Goal: Transaction & Acquisition: Purchase product/service

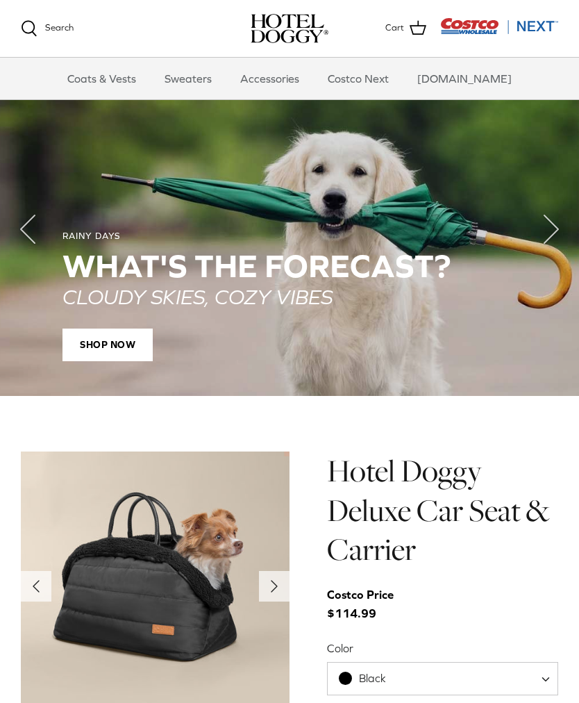
scroll to position [900, 0]
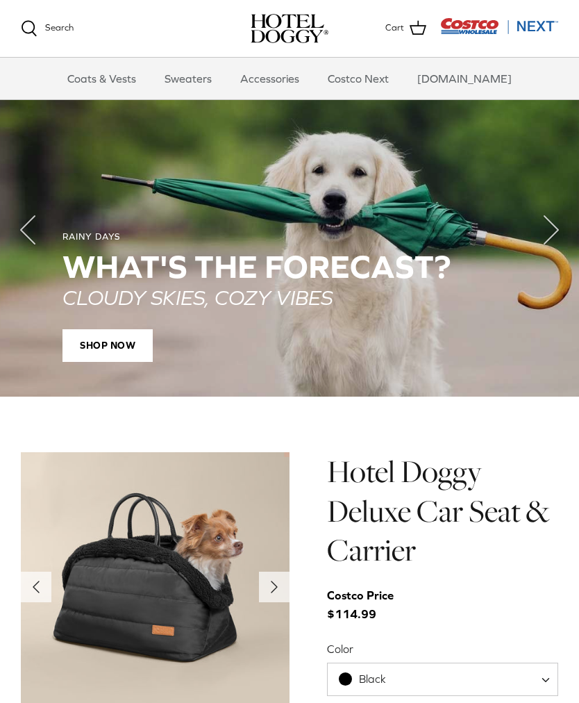
click at [100, 333] on span "SHOP NOW" at bounding box center [107, 345] width 90 height 33
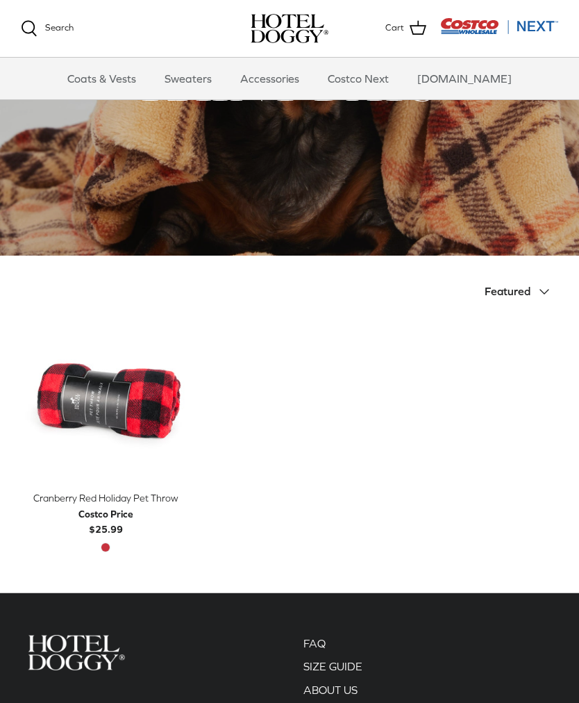
scroll to position [114, 0]
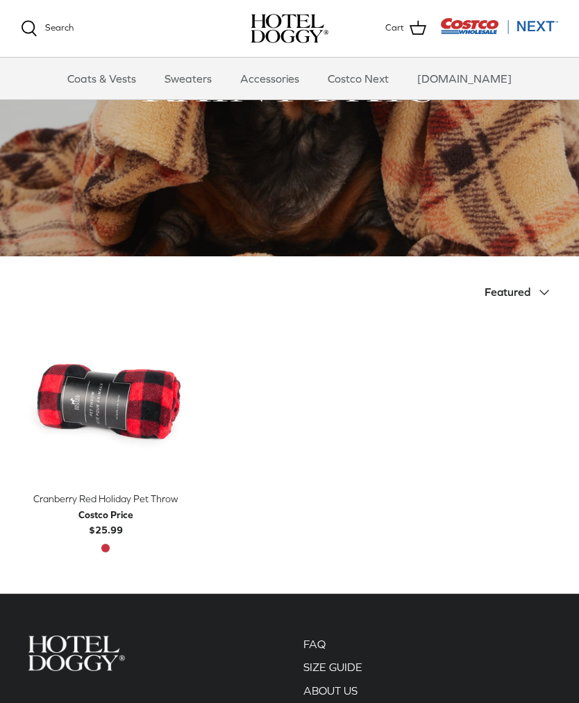
click at [550, 289] on icon "Down" at bounding box center [544, 292] width 17 height 17
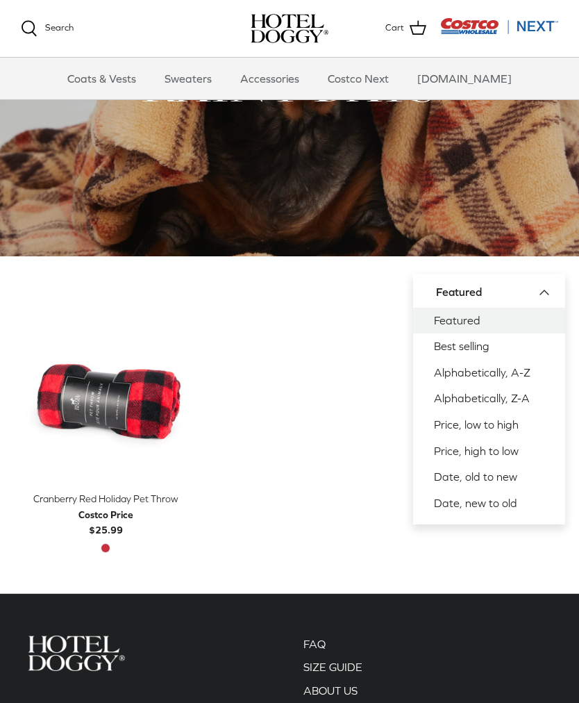
click at [123, 90] on link "Coats & Vests" at bounding box center [102, 79] width 94 height 42
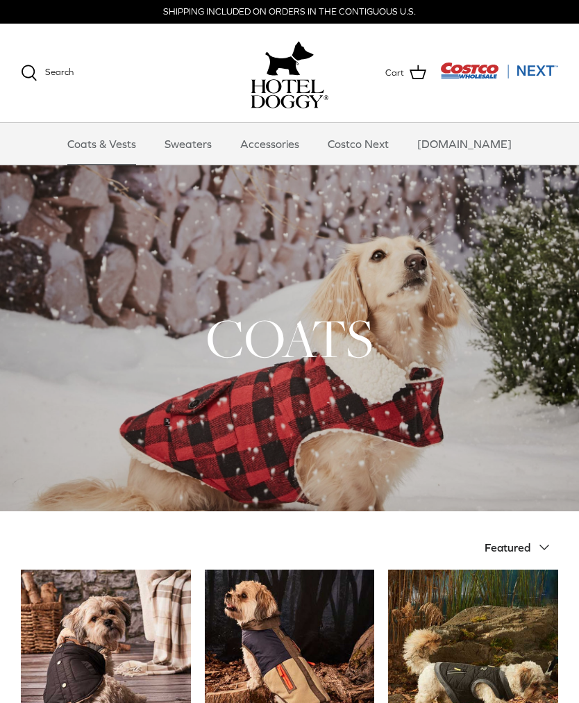
click at [244, 430] on div at bounding box center [289, 338] width 579 height 346
click at [262, 418] on div at bounding box center [289, 338] width 579 height 346
click at [224, 429] on div at bounding box center [289, 338] width 579 height 346
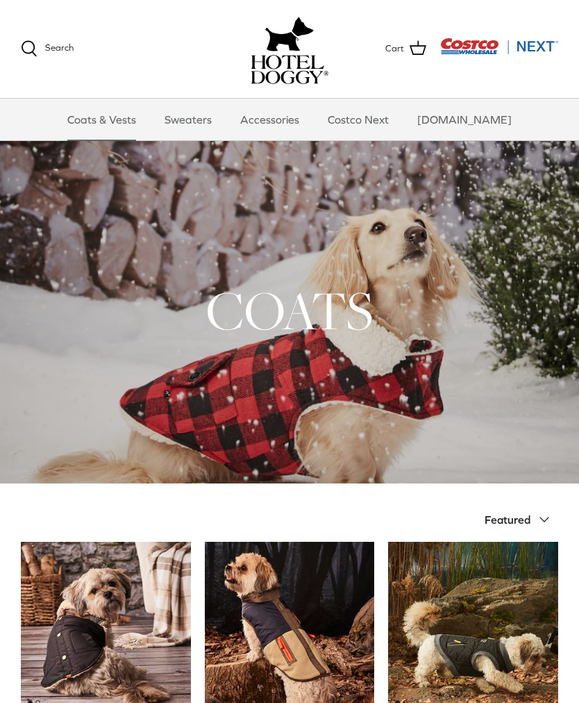
scroll to position [23, 0]
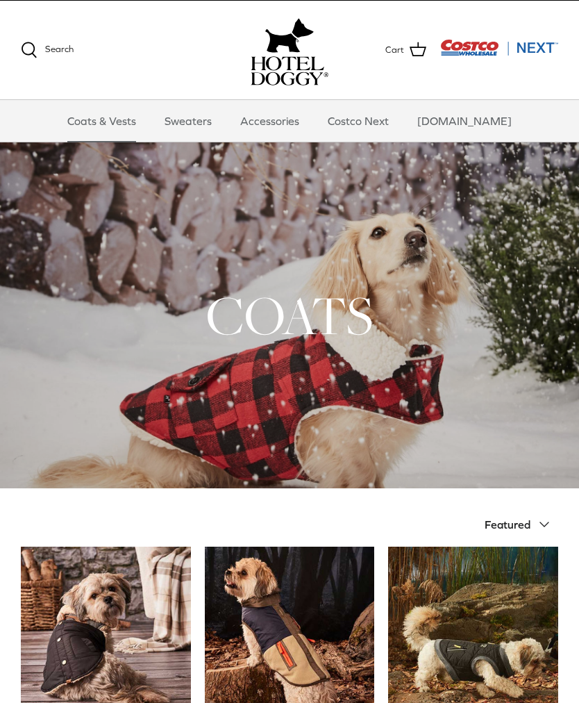
click at [240, 387] on div at bounding box center [289, 315] width 579 height 346
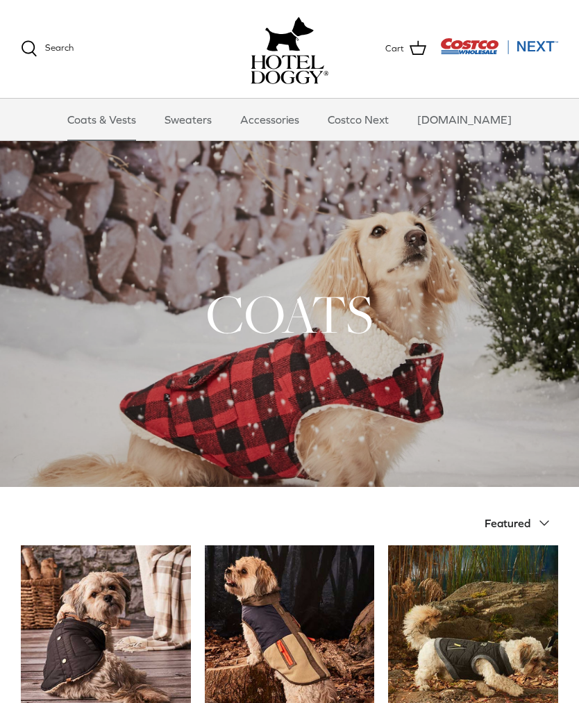
scroll to position [0, 0]
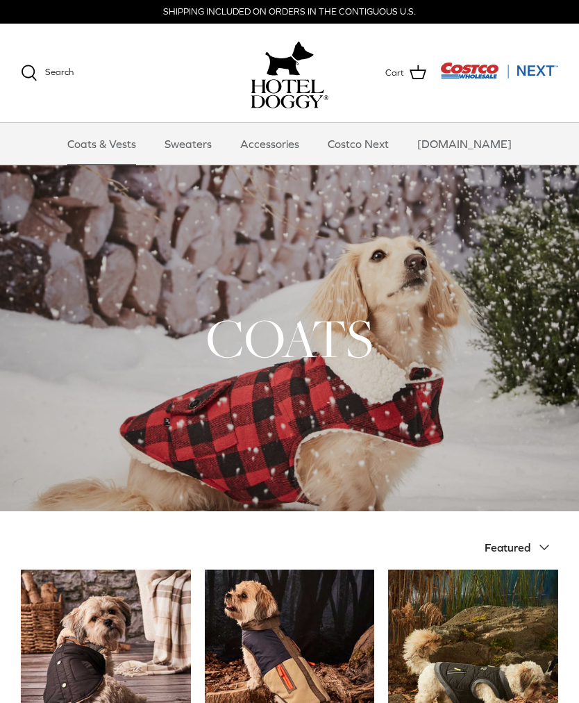
click at [213, 140] on link "Sweaters" at bounding box center [188, 144] width 72 height 42
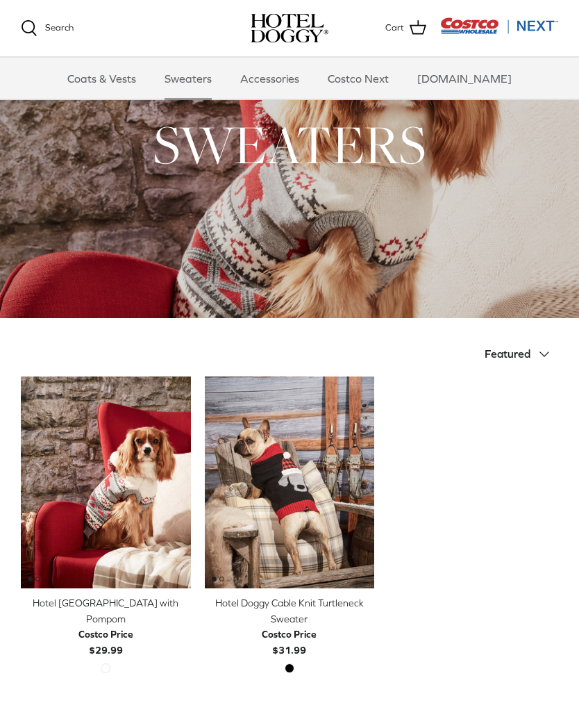
click at [554, 350] on button "Featured Down" at bounding box center [522, 354] width 74 height 31
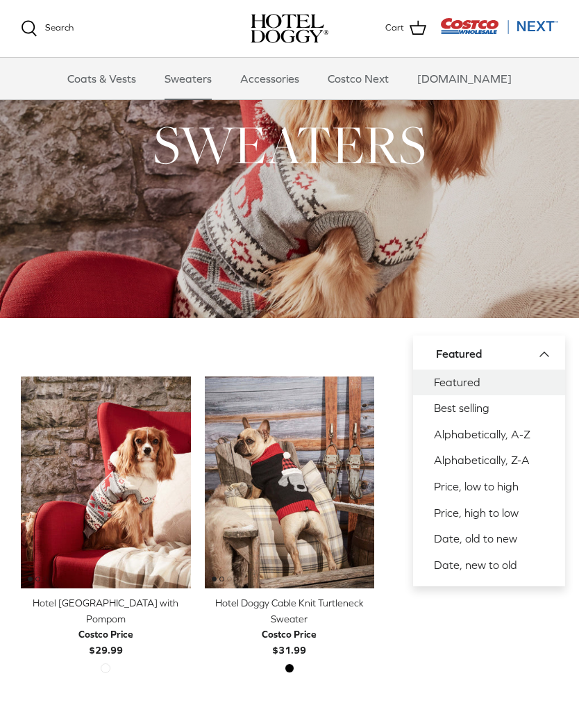
click at [478, 399] on link "Best selling" at bounding box center [489, 408] width 152 height 26
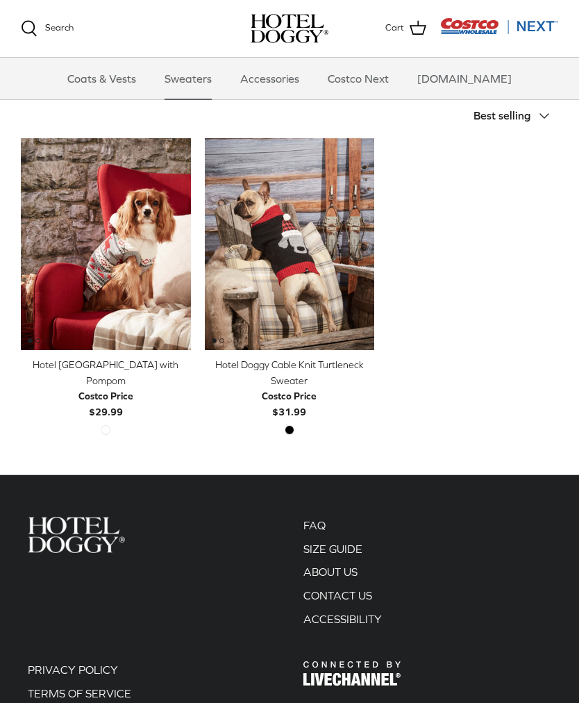
scroll to position [292, 0]
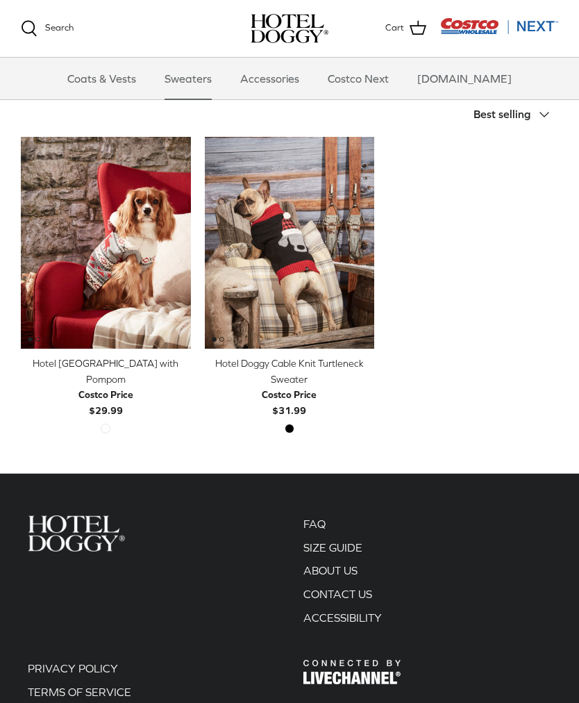
click at [296, 73] on link "Accessories" at bounding box center [270, 79] width 84 height 42
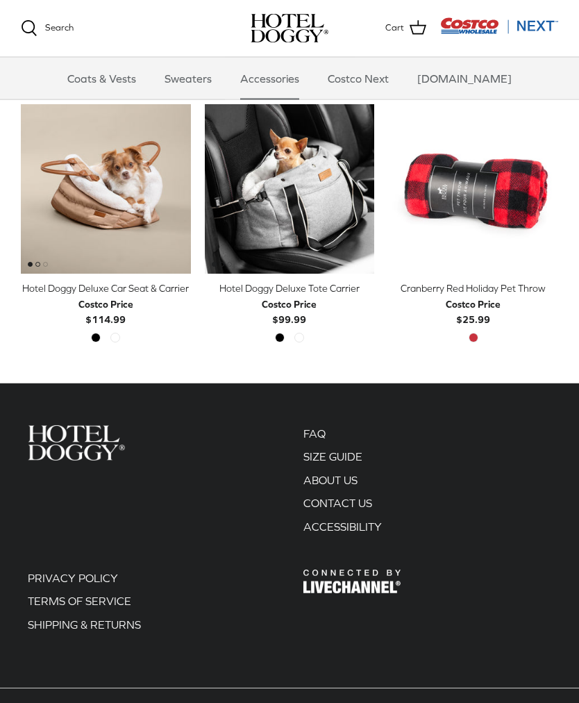
scroll to position [387, 0]
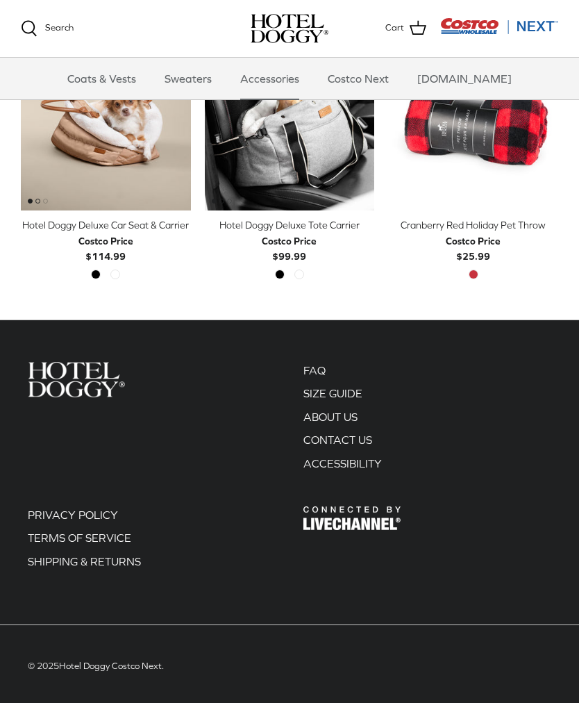
click at [59, 228] on div "Hotel Doggy Deluxe Car Seat & Carrier" at bounding box center [106, 224] width 170 height 15
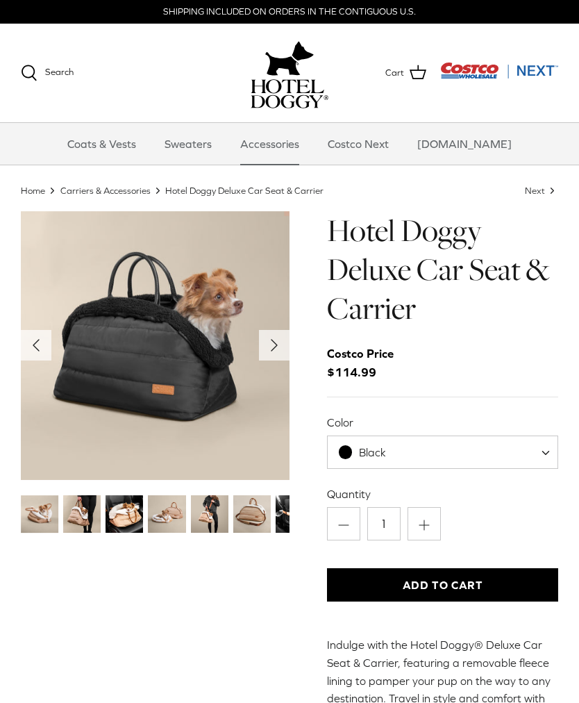
click at [124, 134] on link "Coats & Vests" at bounding box center [102, 144] width 94 height 42
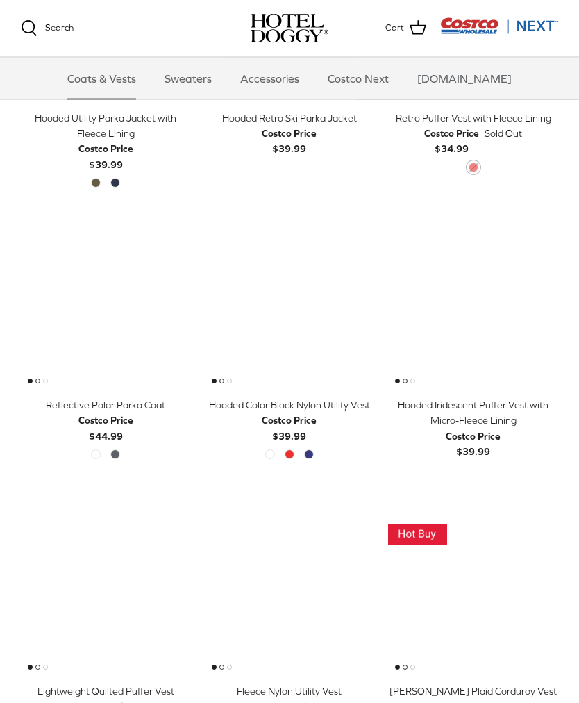
scroll to position [782, 0]
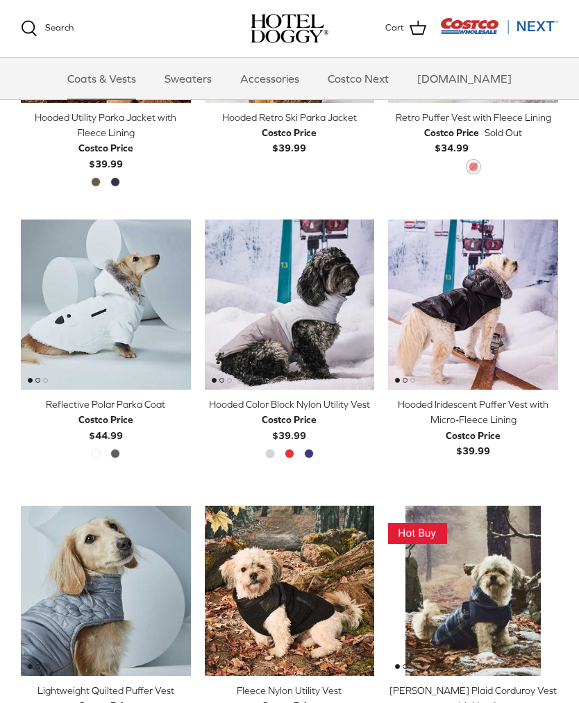
click at [494, 566] on img "Melton Plaid Corduroy Vest with Hood" at bounding box center [473, 590] width 170 height 170
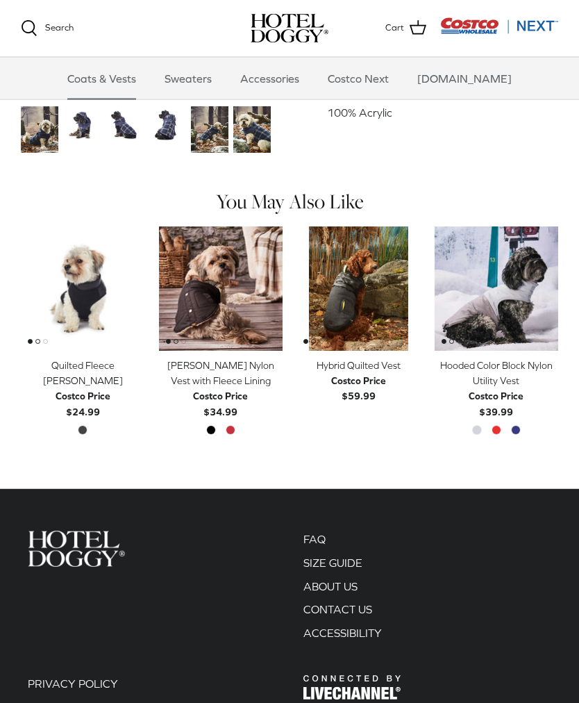
scroll to position [566, 0]
